Goal: Use online tool/utility: Utilize a website feature to perform a specific function

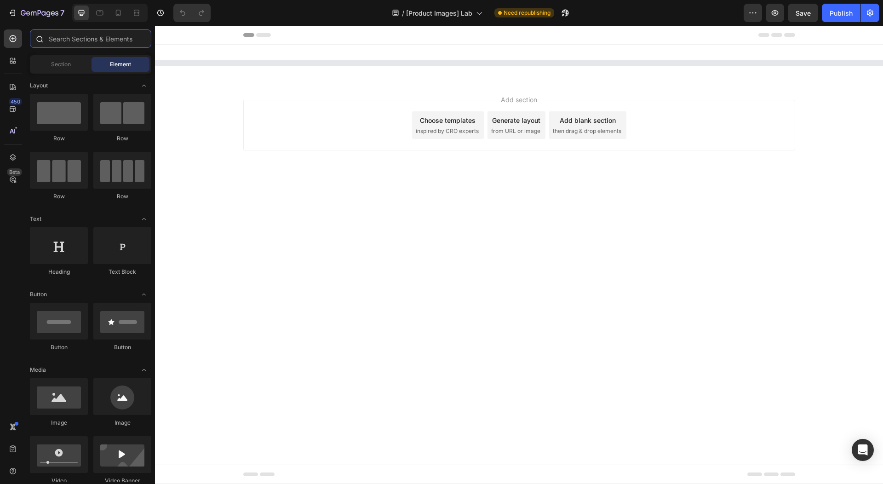
click at [79, 41] on input "text" at bounding box center [90, 38] width 121 height 18
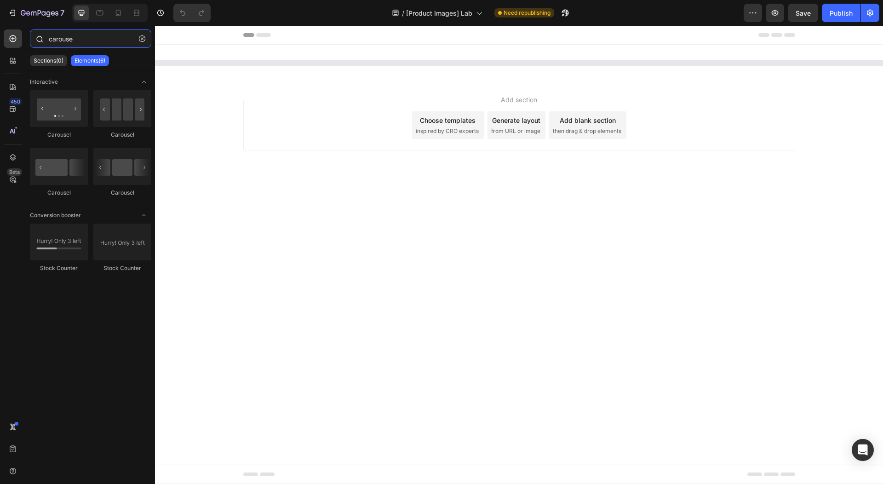
type input "carousel"
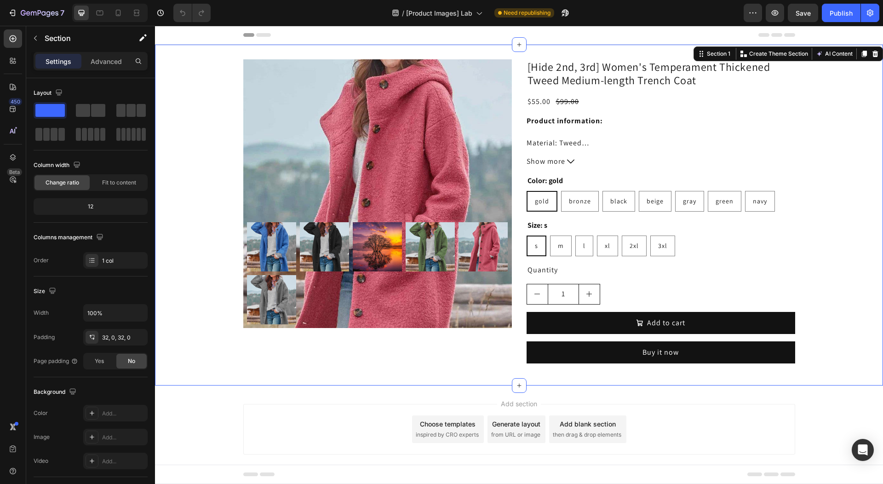
click at [220, 94] on div "Product Images [Hide 2nd, 3rd] Women's Temperament Thickened Tweed Medium-lengt…" at bounding box center [519, 214] width 728 height 311
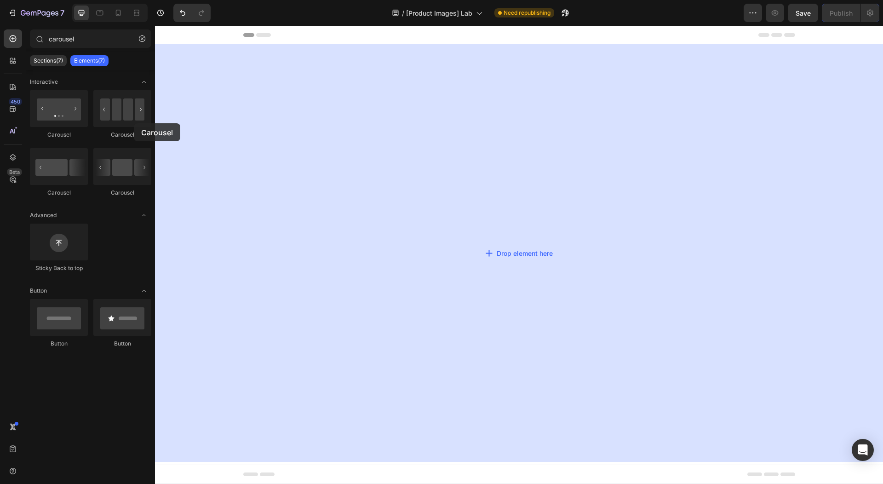
drag, startPoint x: 289, startPoint y: 149, endPoint x: 359, endPoint y: 108, distance: 81.4
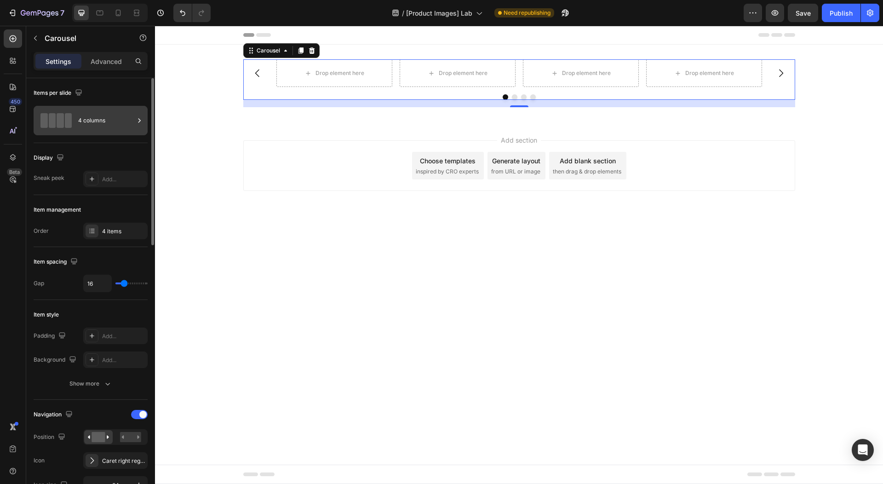
click at [122, 120] on div "4 columns" at bounding box center [106, 120] width 56 height 21
click at [80, 226] on div "Order 4 items" at bounding box center [91, 230] width 114 height 17
click at [120, 181] on div "Add..." at bounding box center [123, 179] width 43 height 8
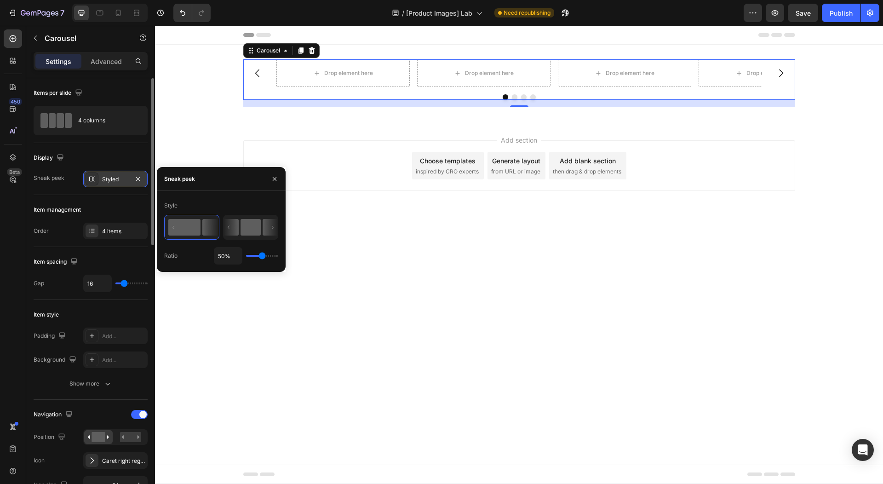
click at [248, 223] on rect at bounding box center [250, 227] width 20 height 17
click at [274, 183] on button "button" at bounding box center [274, 178] width 15 height 15
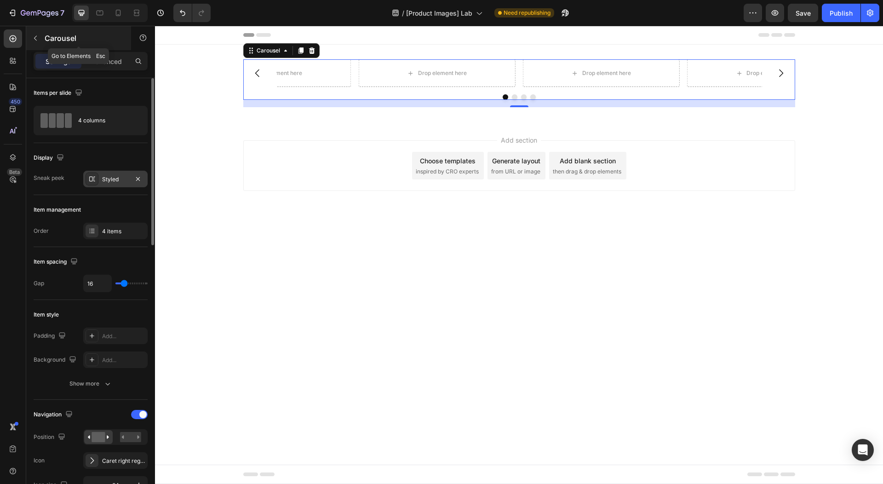
click at [65, 38] on p "Carousel" at bounding box center [84, 38] width 78 height 11
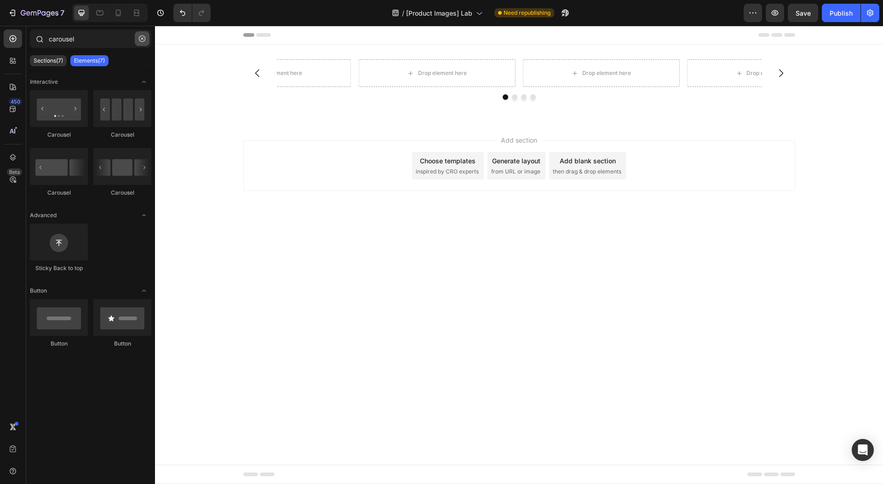
click at [141, 44] on button "button" at bounding box center [142, 38] width 15 height 15
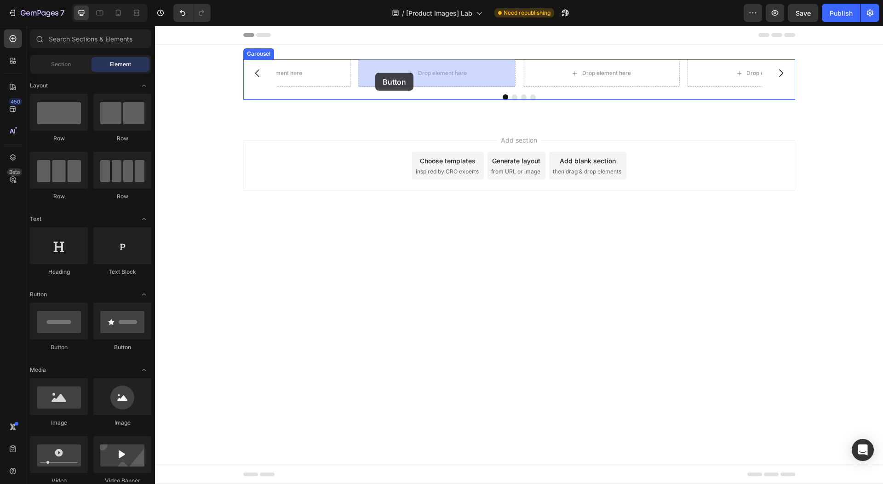
drag, startPoint x: 222, startPoint y: 351, endPoint x: 375, endPoint y: 73, distance: 317.7
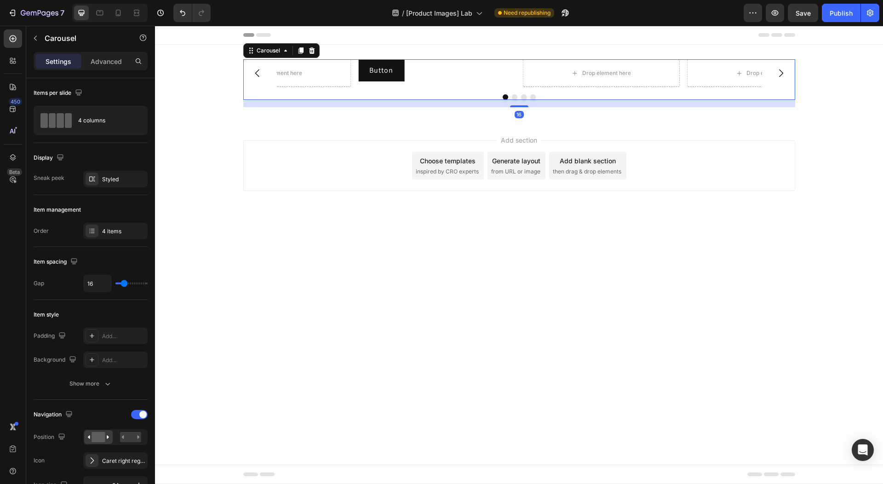
click at [513, 96] on button "Dot" at bounding box center [515, 97] width 6 height 6
click at [502, 98] on button "Dot" at bounding box center [505, 97] width 6 height 6
click at [111, 234] on div "4 items" at bounding box center [123, 231] width 43 height 8
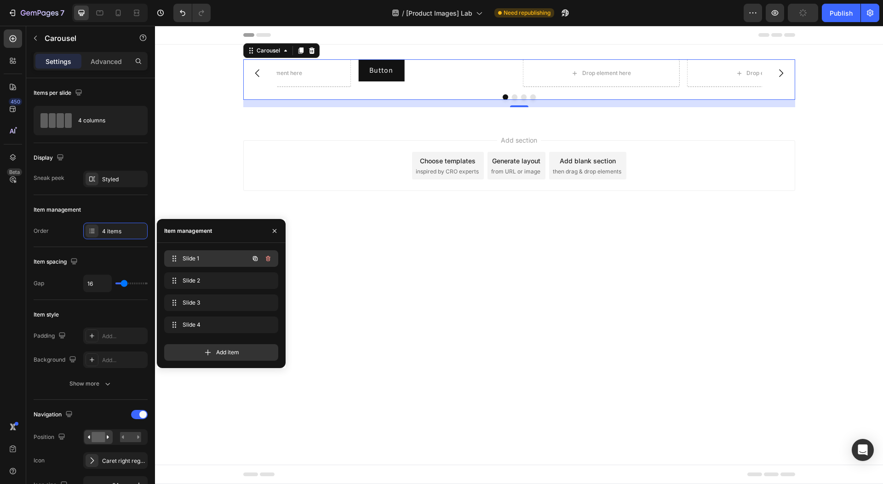
click at [227, 261] on span "Slide 1" at bounding box center [209, 258] width 52 height 8
click at [207, 288] on div "Slide 2 Slide 2" at bounding box center [221, 280] width 114 height 17
click at [226, 260] on span "Slide 1" at bounding box center [209, 258] width 52 height 8
click at [86, 48] on div "Carousel" at bounding box center [78, 38] width 105 height 24
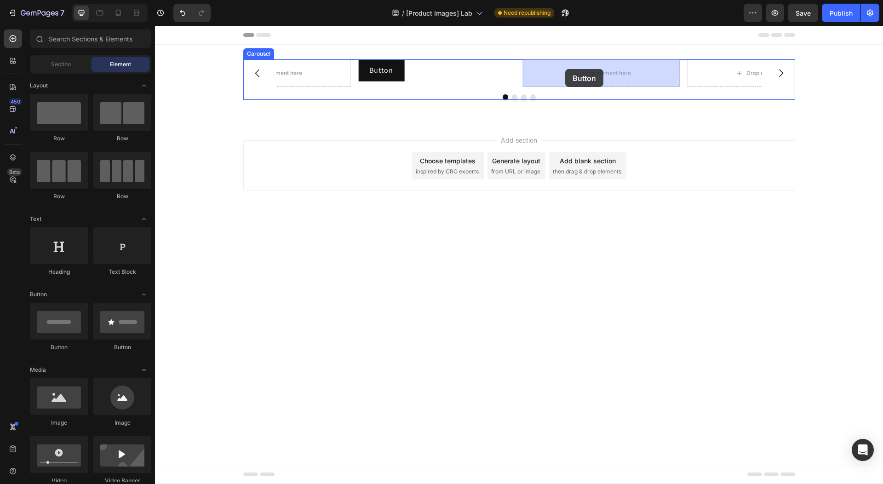
drag, startPoint x: 262, startPoint y: 347, endPoint x: 565, endPoint y: 69, distance: 411.9
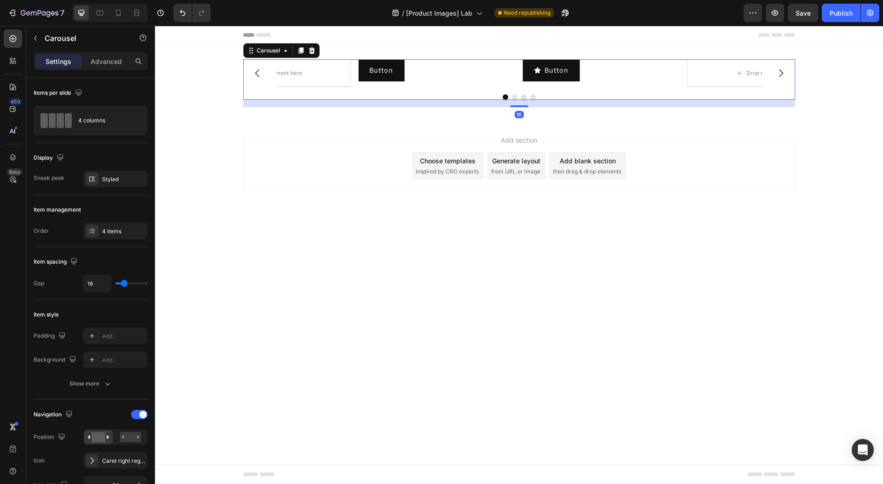
click at [787, 73] on button "Carousel Next Arrow" at bounding box center [781, 73] width 26 height 26
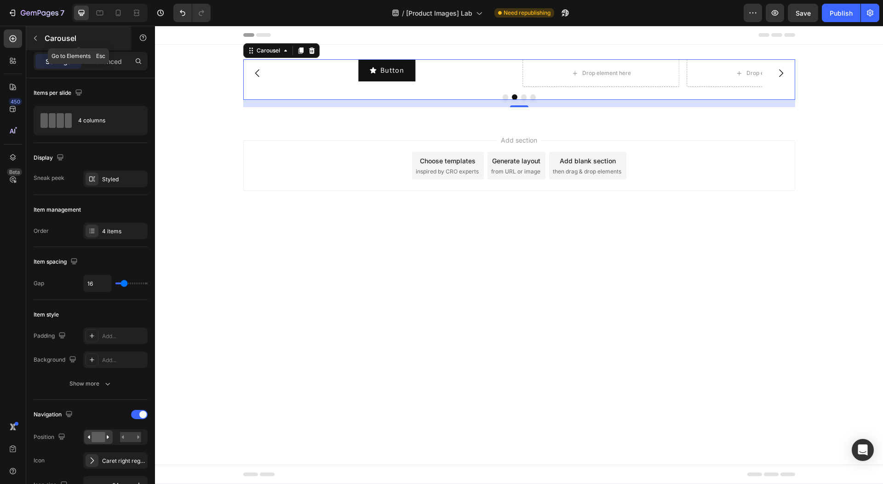
click at [83, 33] on p "Carousel" at bounding box center [84, 38] width 78 height 11
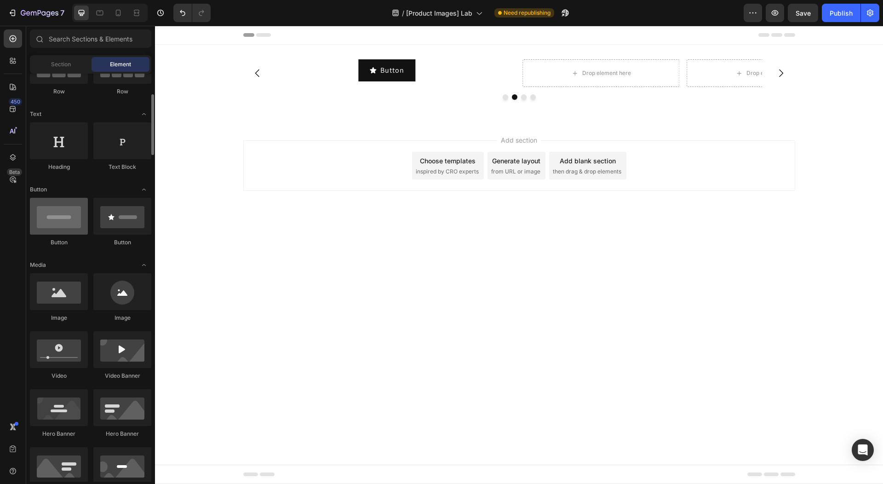
scroll to position [103, 0]
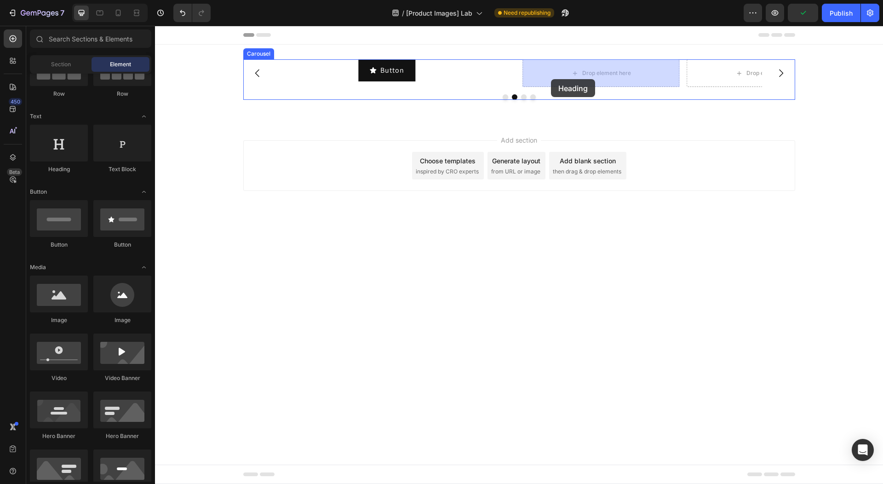
drag, startPoint x: 234, startPoint y: 186, endPoint x: 551, endPoint y: 79, distance: 334.8
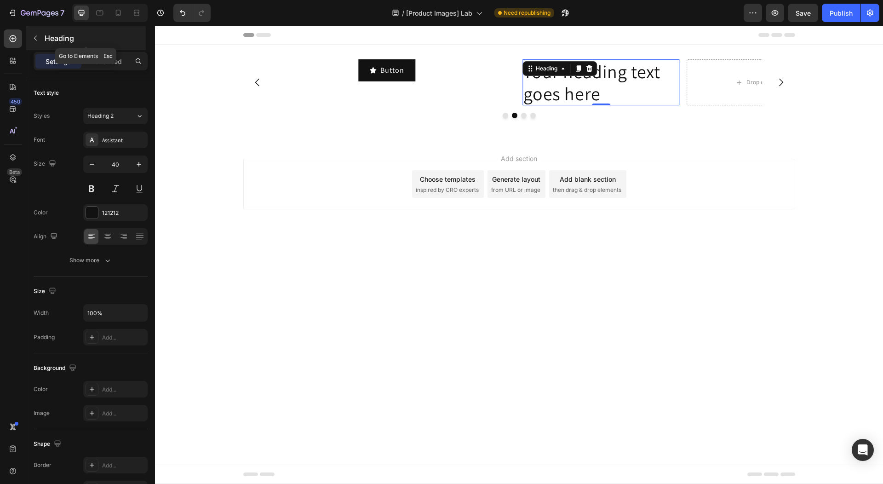
click at [78, 44] on div "Heading" at bounding box center [86, 38] width 120 height 24
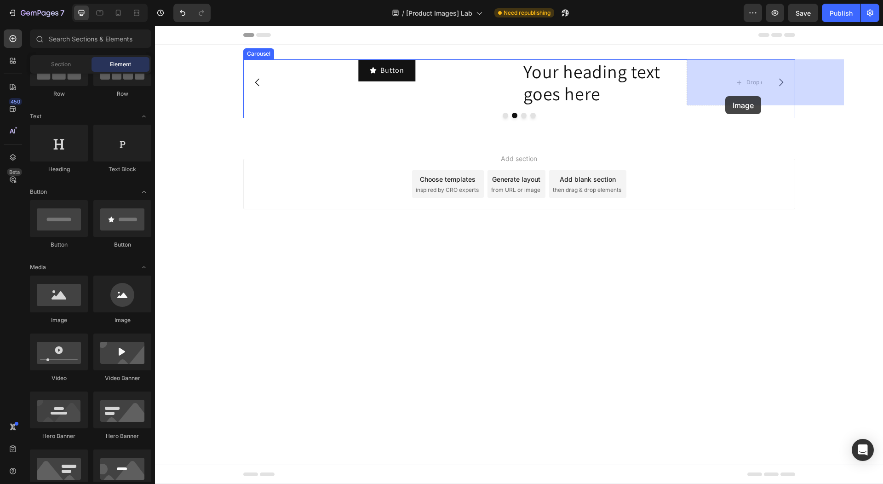
drag, startPoint x: 275, startPoint y: 327, endPoint x: 725, endPoint y: 96, distance: 505.6
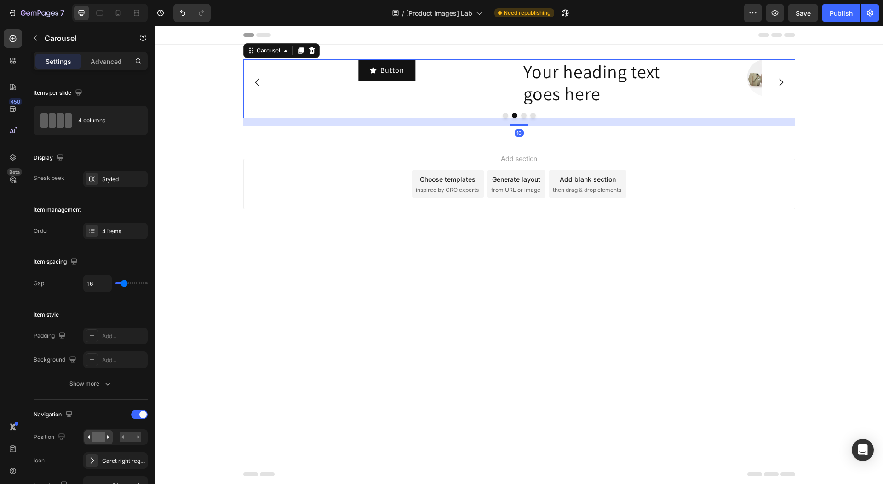
click at [532, 116] on button "Dot" at bounding box center [533, 116] width 6 height 6
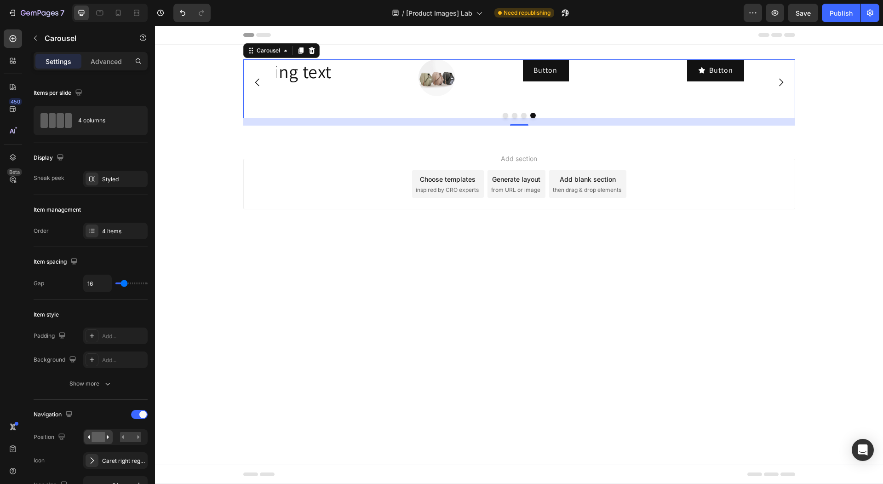
click at [503, 114] on button "Dot" at bounding box center [505, 116] width 6 height 6
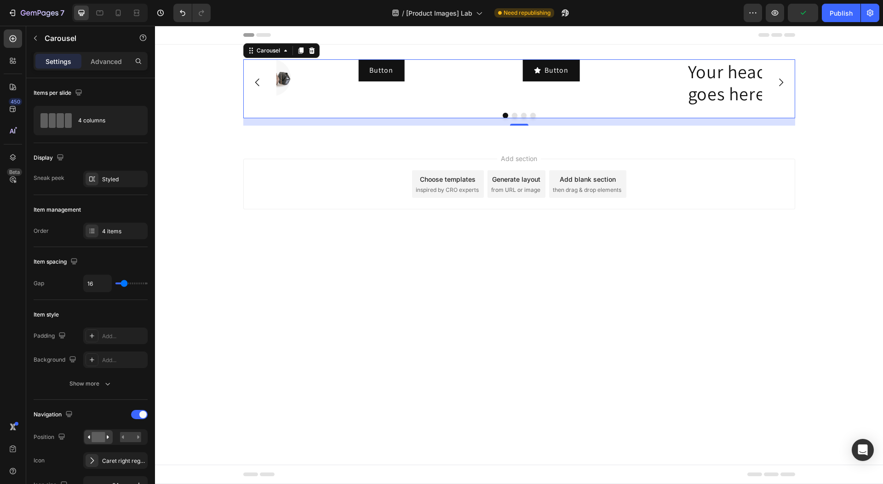
click at [514, 114] on button "Dot" at bounding box center [515, 116] width 6 height 6
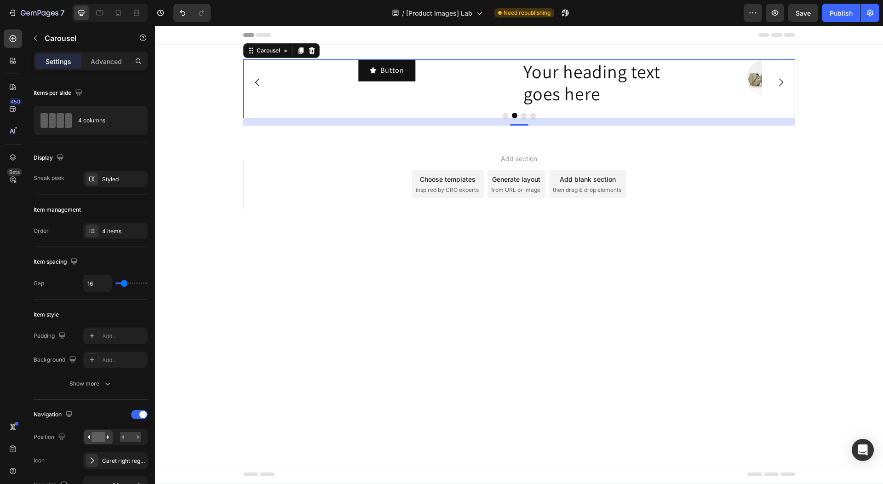
click at [524, 114] on button "Dot" at bounding box center [524, 116] width 6 height 6
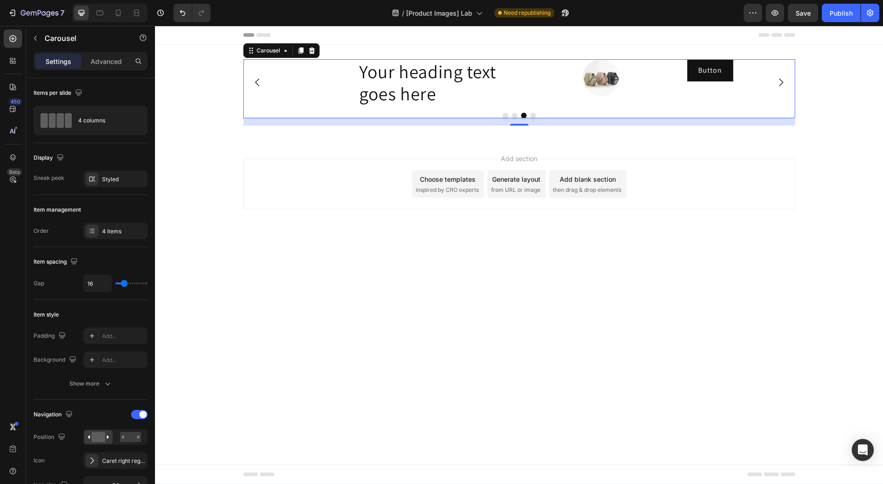
click at [534, 116] on button "Dot" at bounding box center [533, 116] width 6 height 6
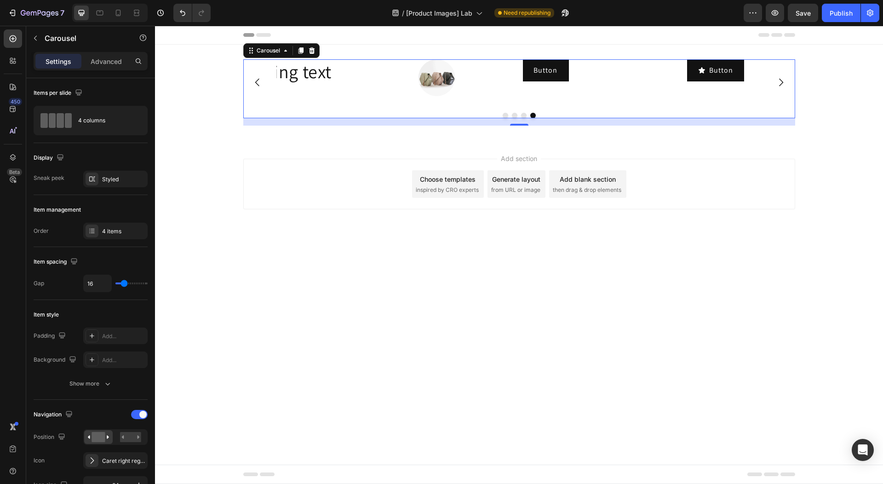
click at [782, 85] on icon "Carousel Next Arrow" at bounding box center [780, 82] width 11 height 11
